Goal: Task Accomplishment & Management: Manage account settings

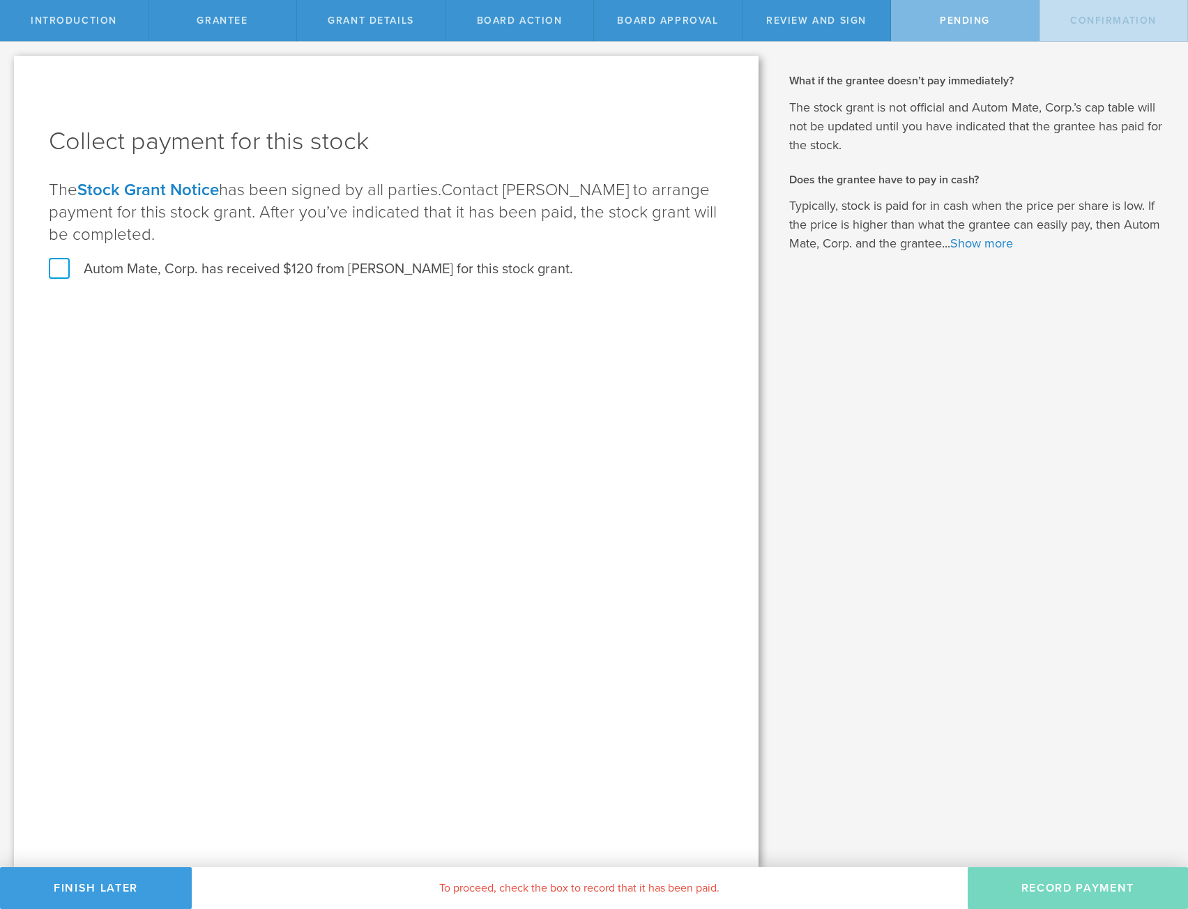
click at [82, 279] on div "Collect payment for this stock The Stock Grant Notice has been signed by all pa…" at bounding box center [386, 212] width 675 height 174
click at [89, 266] on label "Autom Mate, Corp. has received $120 from Michael Randall for this stock grant." at bounding box center [311, 269] width 524 height 18
click at [0, 0] on input "Autom Mate, Corp. has received $120 from Michael Randall for this stock grant." at bounding box center [0, 0] width 0 height 0
click at [1054, 886] on button "Record Payment" at bounding box center [1078, 888] width 220 height 42
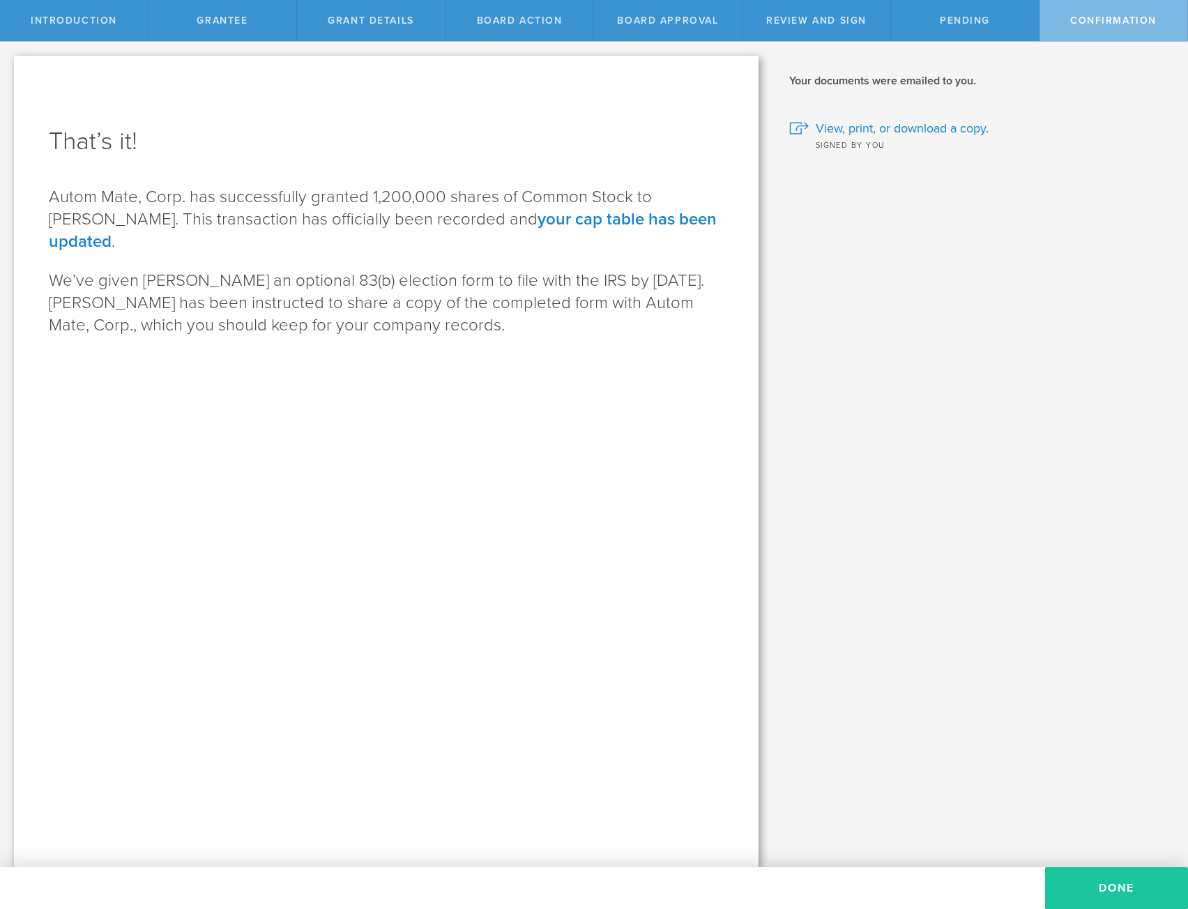
click at [1093, 893] on button "Done" at bounding box center [1116, 888] width 143 height 42
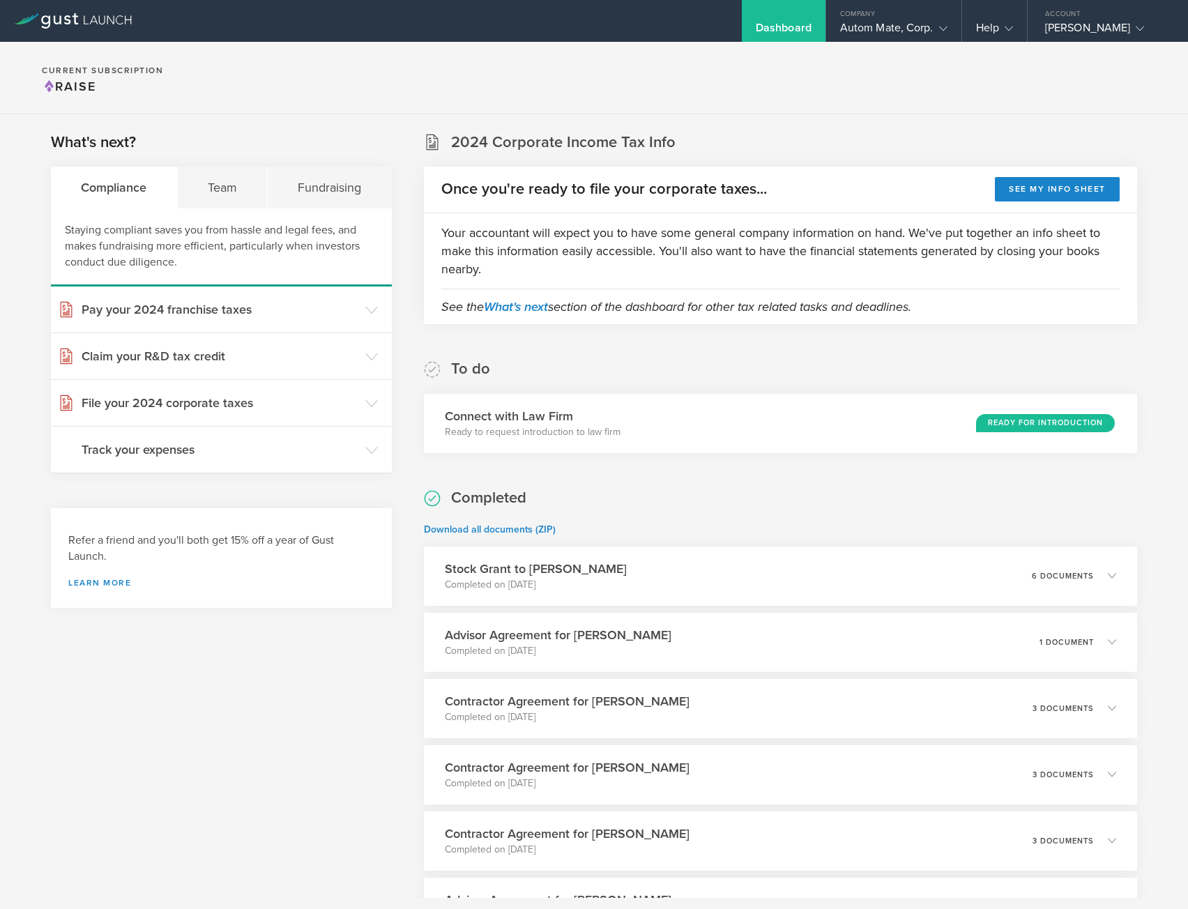
click at [743, 107] on section "Current Subscription Raise" at bounding box center [594, 78] width 1188 height 73
click at [856, 23] on div "Autom Mate, Corp." at bounding box center [893, 31] width 107 height 21
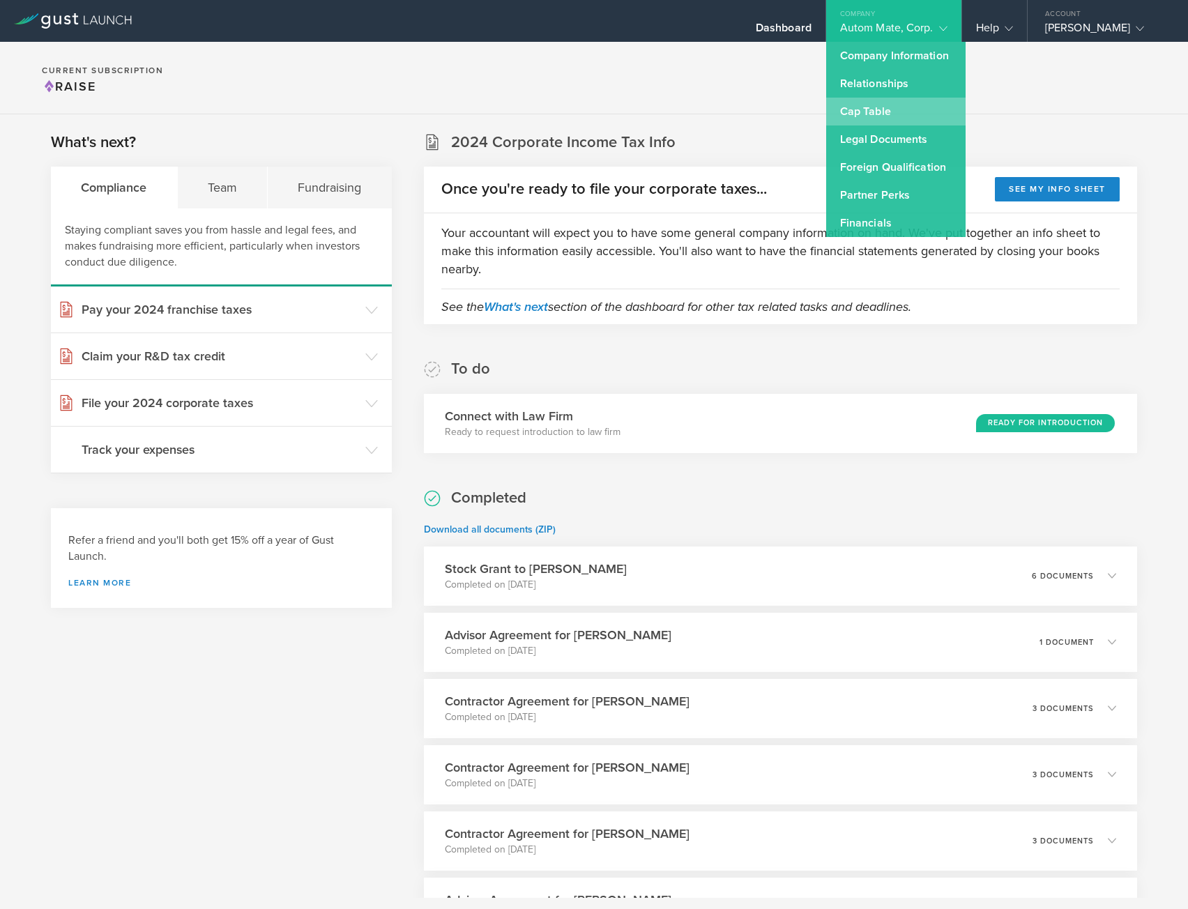
click at [881, 108] on link "Cap Table" at bounding box center [895, 112] width 139 height 28
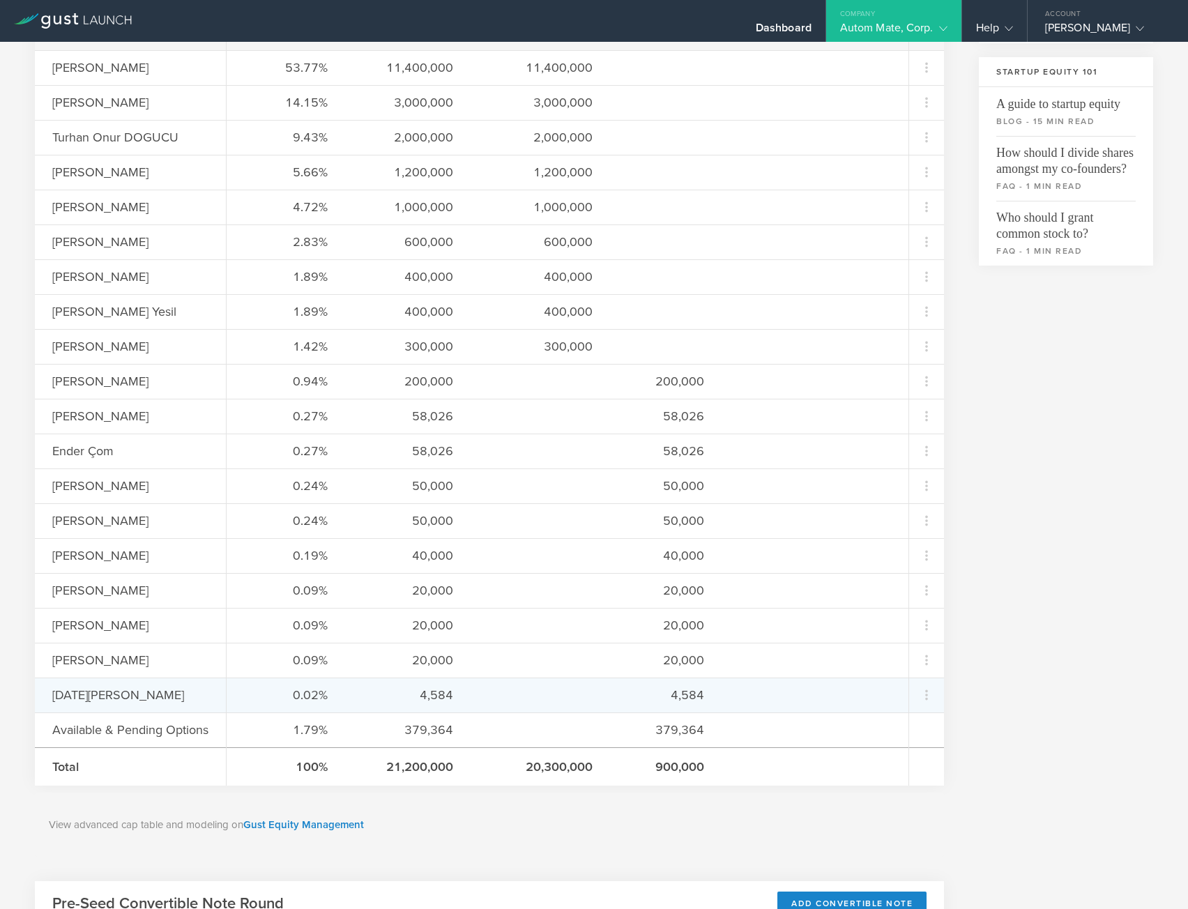
scroll to position [418, 0]
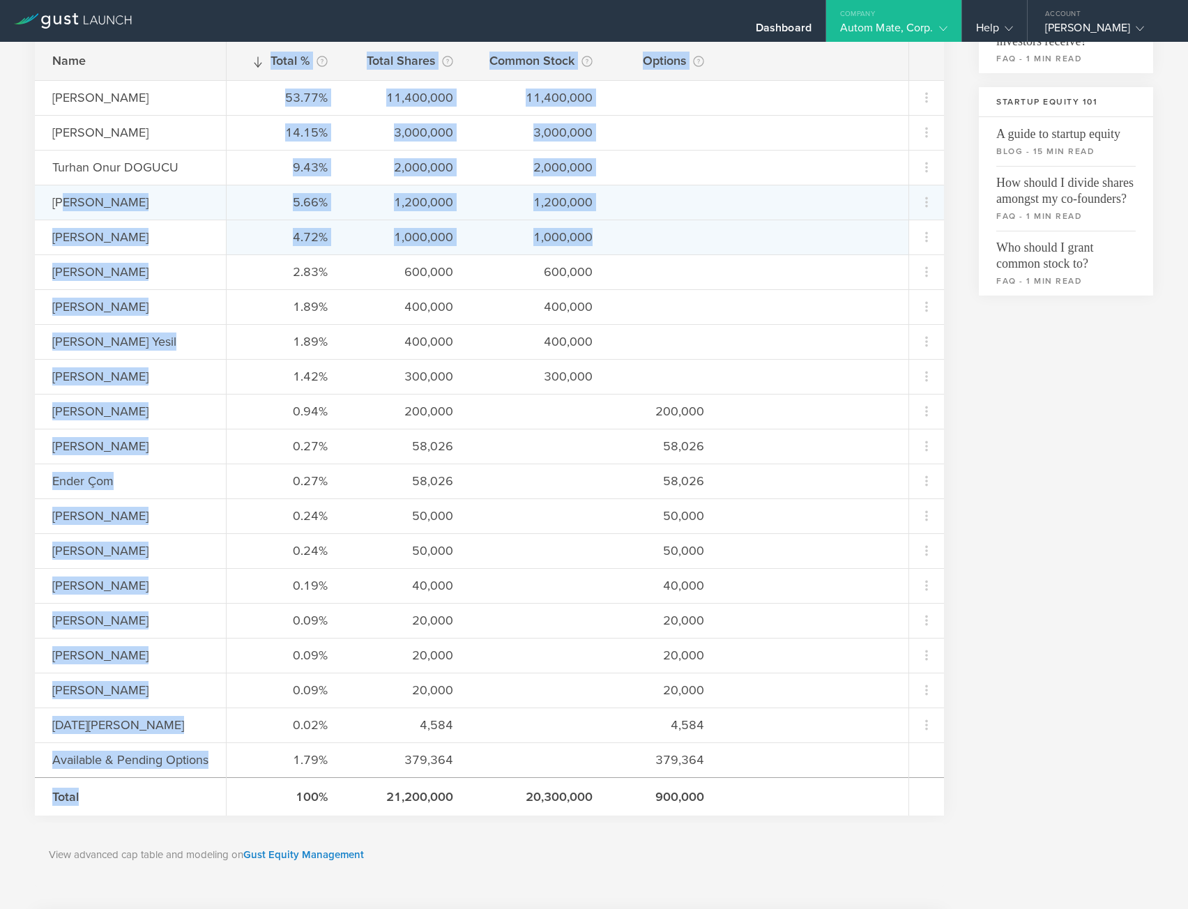
drag, startPoint x: 66, startPoint y: 199, endPoint x: 669, endPoint y: 221, distance: 603.6
click at [669, 221] on div "Name [PERSON_NAME] [PERSON_NAME] [PERSON_NAME] DOGUCU [PERSON_NAME] [PERSON_NAM…" at bounding box center [489, 429] width 909 height 774
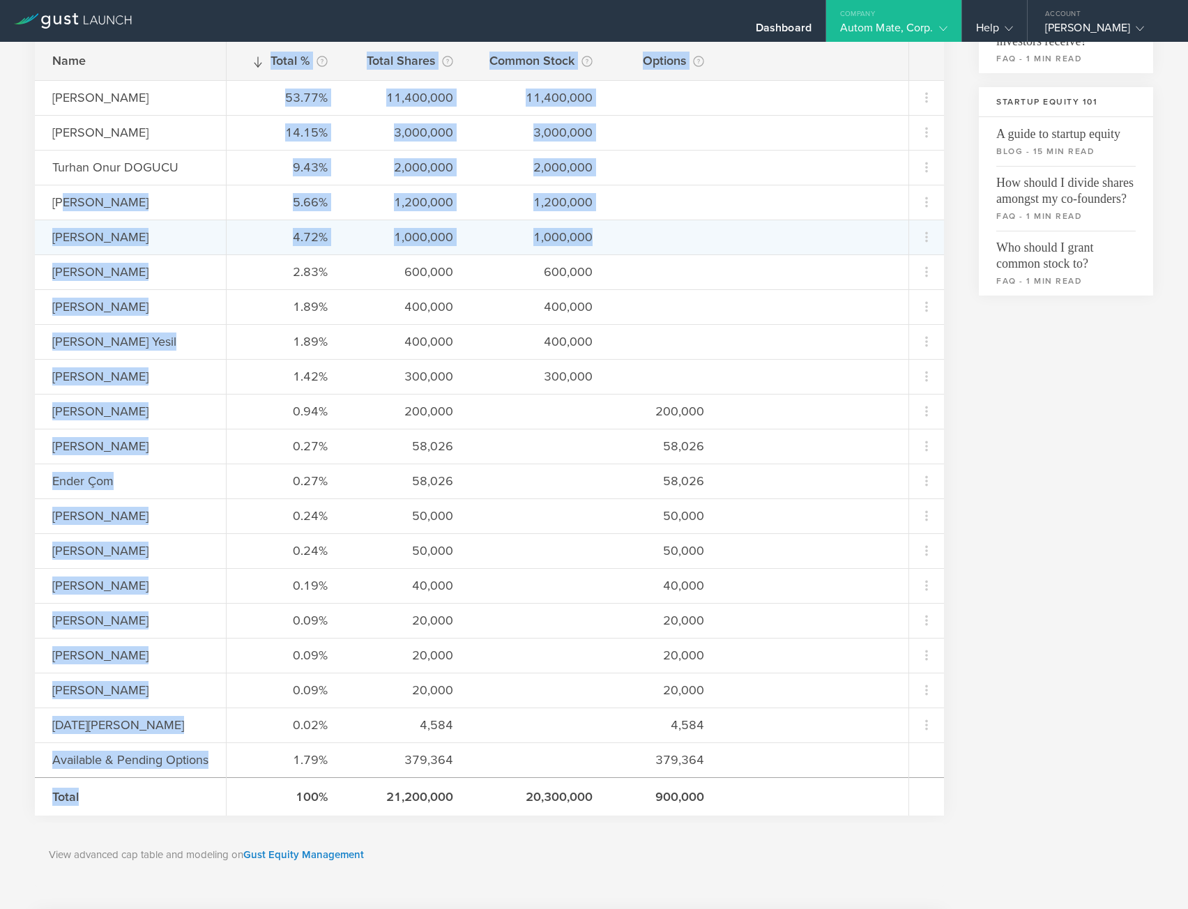
click at [669, 221] on div "4.72% 1,000,000 1,000,000" at bounding box center [568, 237] width 682 height 35
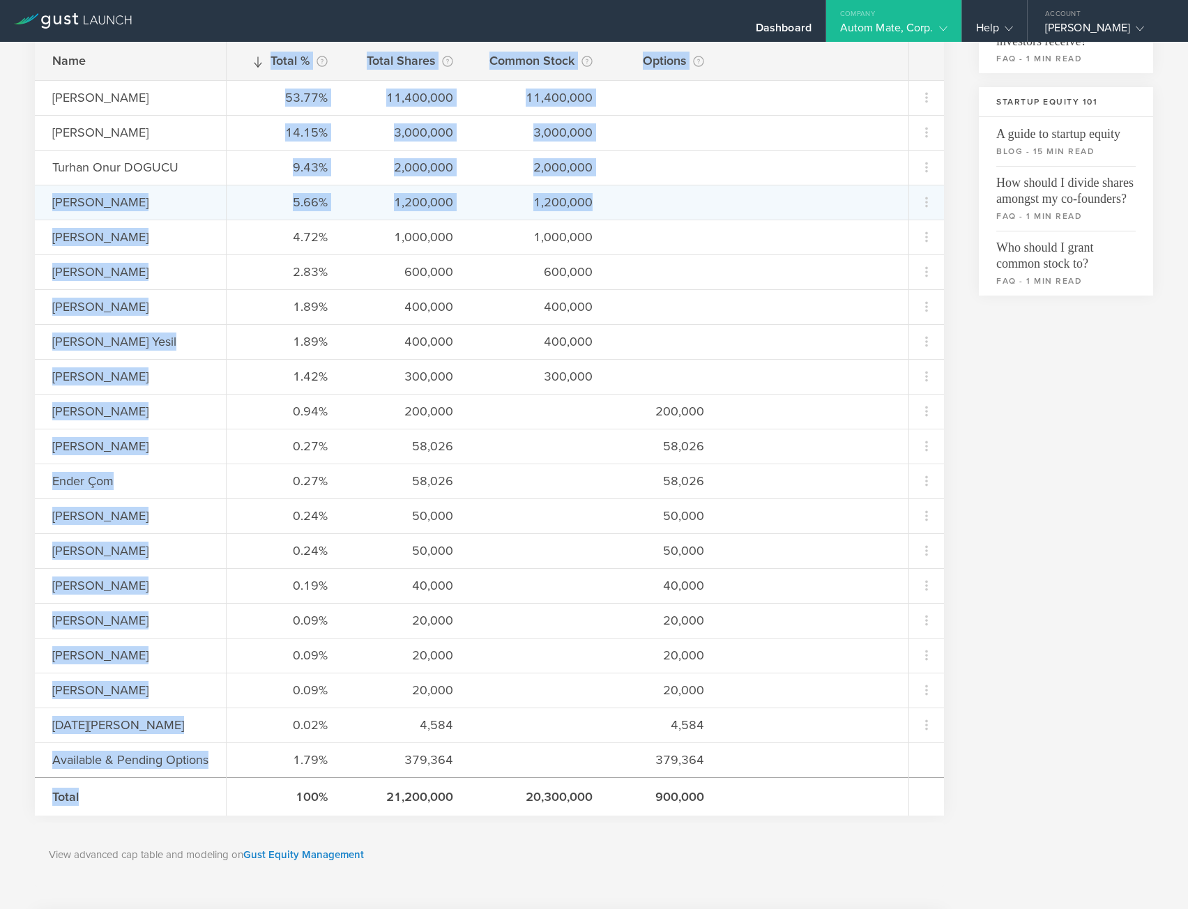
drag, startPoint x: 615, startPoint y: 204, endPoint x: 45, endPoint y: 201, distance: 569.7
click at [46, 201] on div "Name [PERSON_NAME] [PERSON_NAME] [PERSON_NAME] DOGUCU [PERSON_NAME] [PERSON_NAM…" at bounding box center [489, 429] width 909 height 774
click at [85, 209] on div "[PERSON_NAME]" at bounding box center [147, 202] width 191 height 18
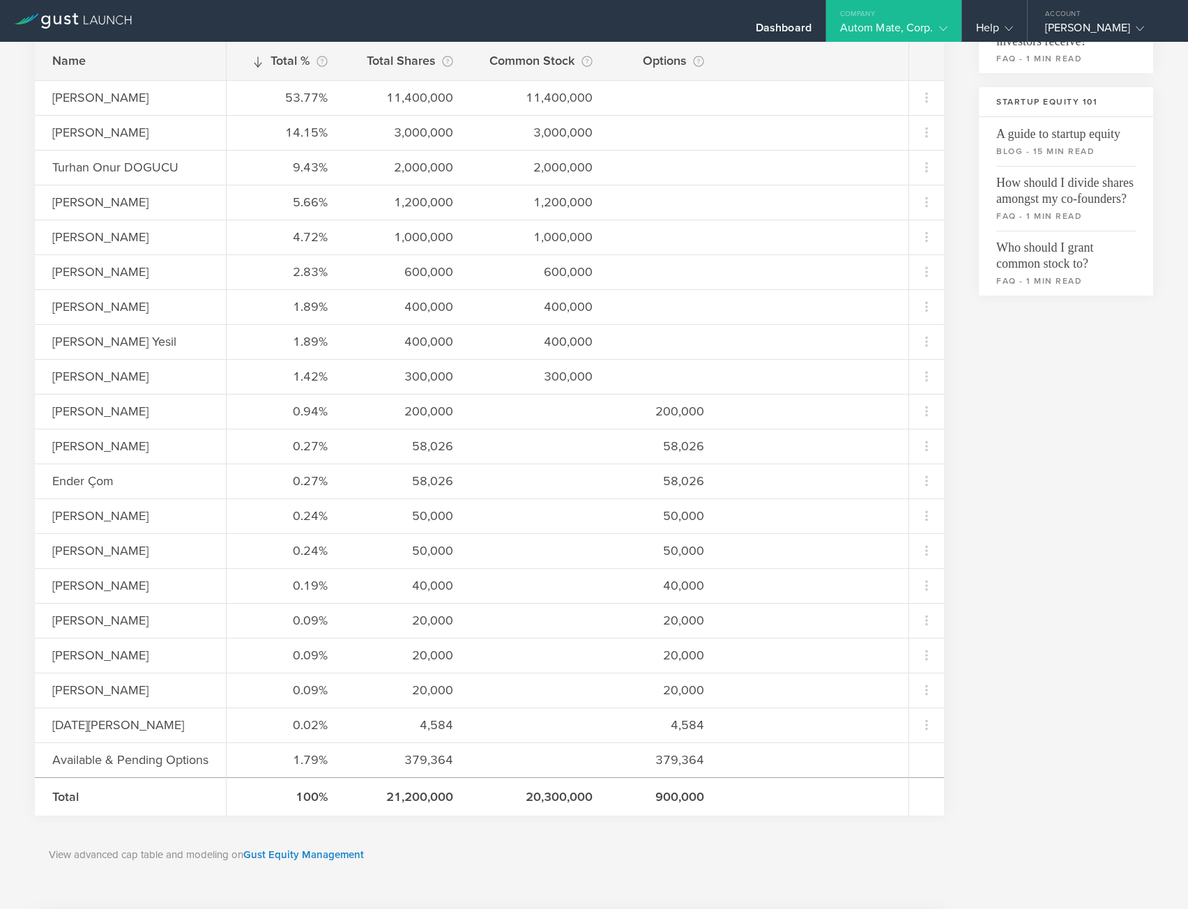
click at [22, 402] on div "Cap Table Common Stock 8,800,000 Available Shares This is the number of shares …" at bounding box center [594, 601] width 1188 height 1957
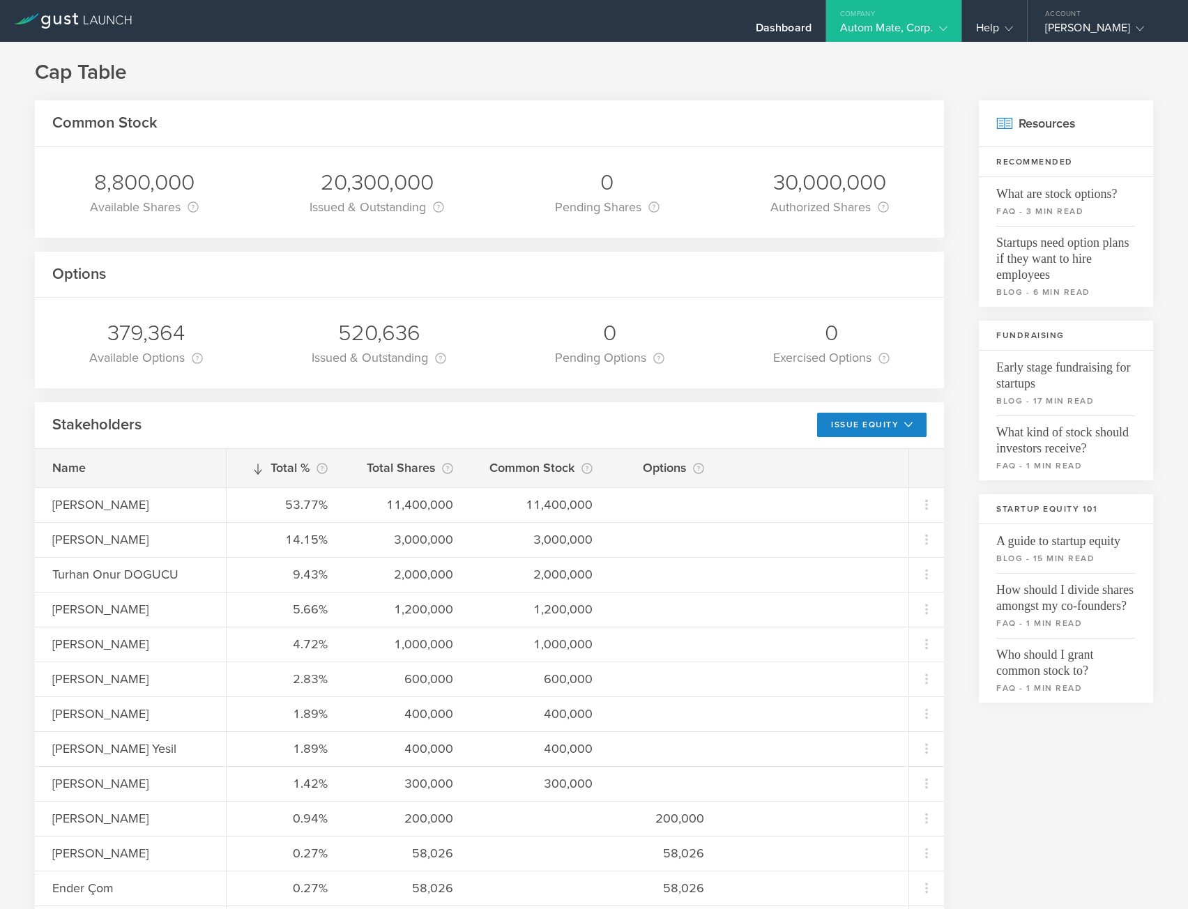
scroll to position [0, 0]
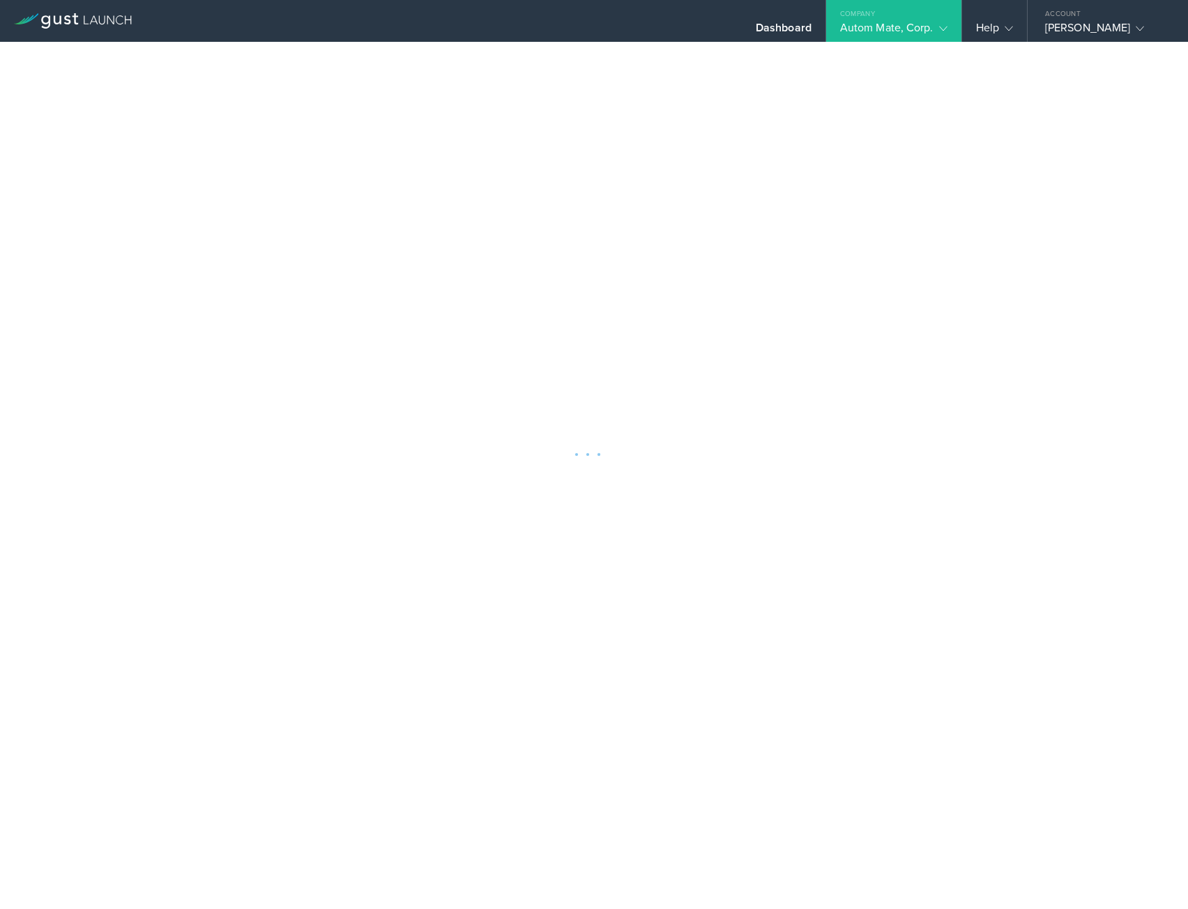
click at [507, 105] on div at bounding box center [594, 454] width 1188 height 909
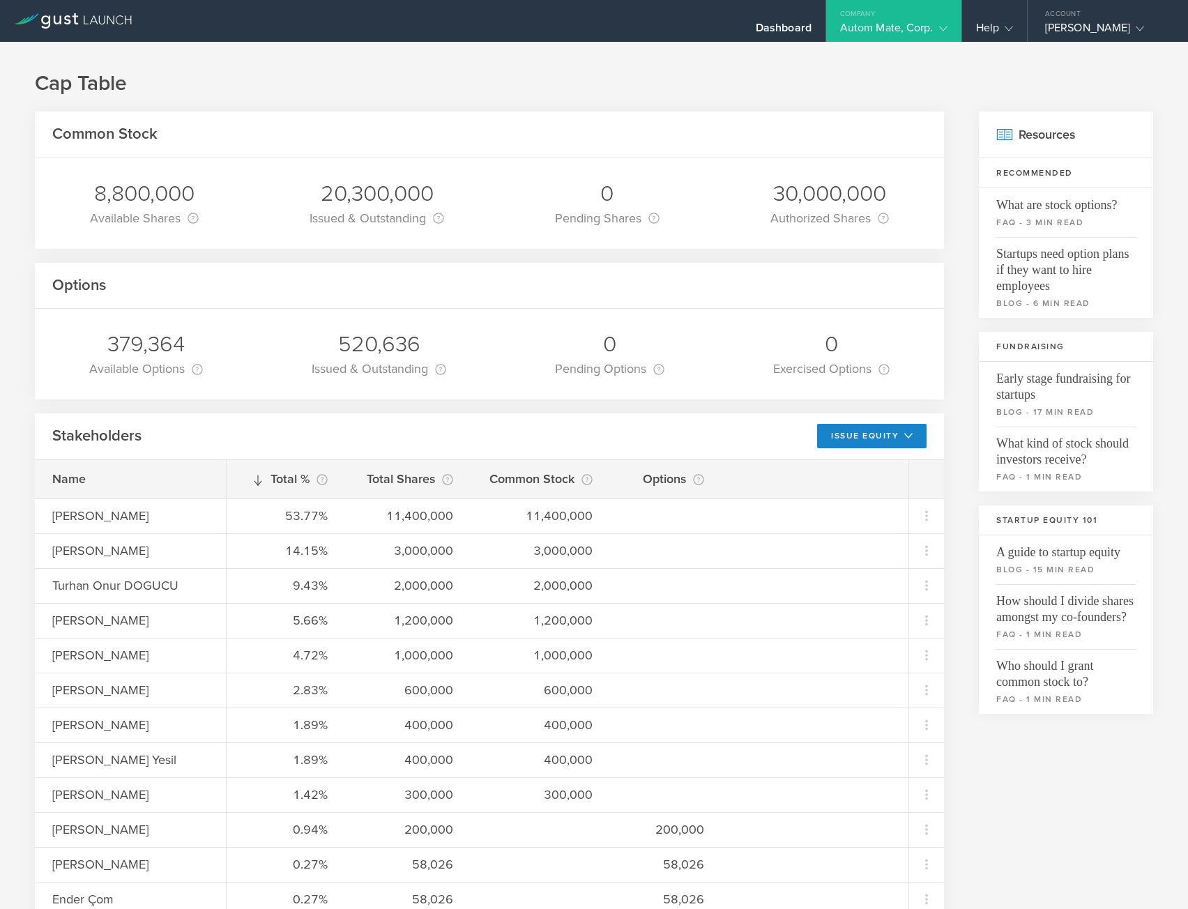
drag, startPoint x: 0, startPoint y: 0, endPoint x: 492, endPoint y: 128, distance: 508.7
